Goal: Communication & Community: Participate in discussion

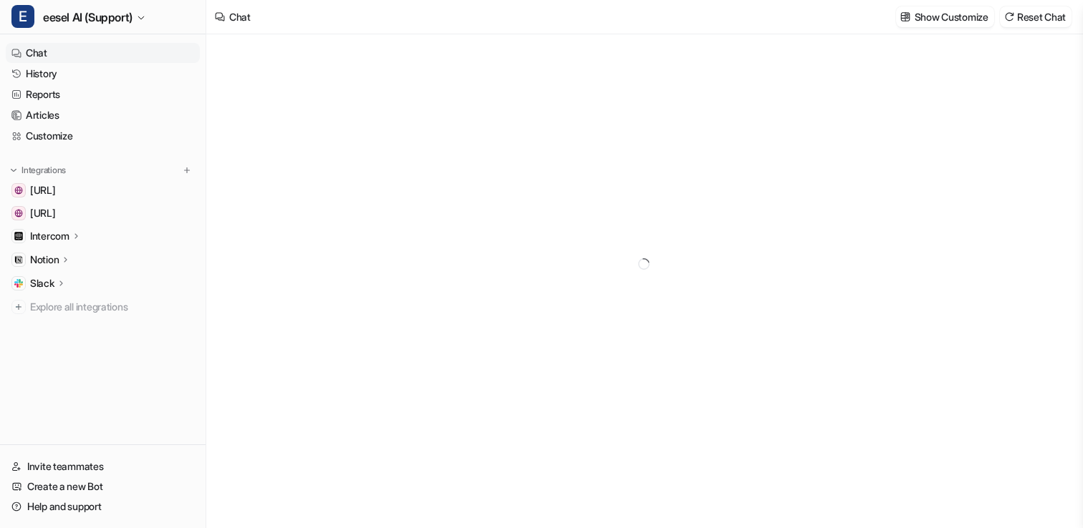
type textarea "**********"
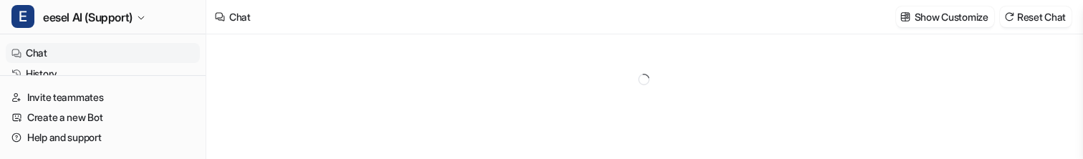
type textarea "**********"
